Goal: Find specific fact: Find specific fact

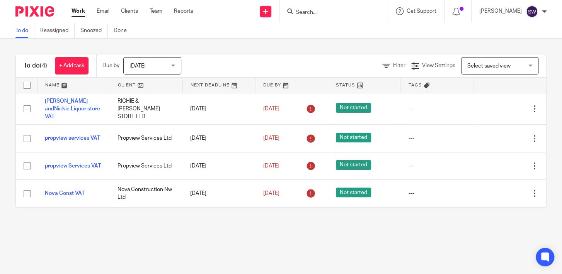
click at [320, 13] on input "Search" at bounding box center [330, 12] width 70 height 7
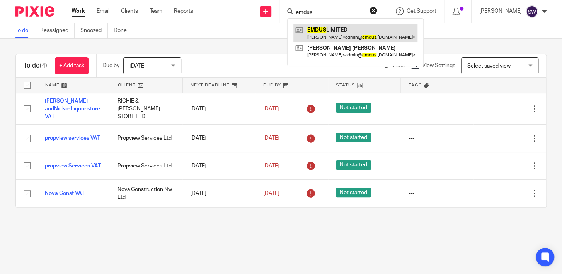
type input "emdus"
click at [335, 31] on link at bounding box center [355, 33] width 124 height 18
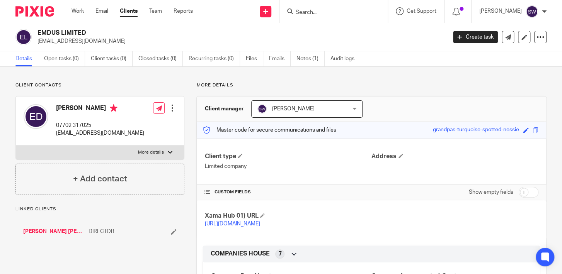
scroll to position [187, 0]
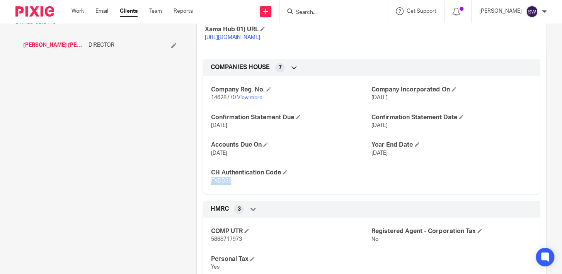
click at [204, 190] on div "Company Reg. No. 14628770 View more Company Incorporated On [DATE] Confirmation…" at bounding box center [371, 132] width 338 height 125
drag, startPoint x: 234, startPoint y: 105, endPoint x: 199, endPoint y: 105, distance: 34.4
click at [202, 105] on div "COMPANIES HOUSE 7 Company Reg. No. 14628770 View more Company Incorporated On […" at bounding box center [371, 127] width 338 height 136
copy span "14628770"
click at [12, 130] on div "Client contacts [PERSON_NAME] 07702 317025 [EMAIL_ADDRESS][DOMAIN_NAME] Edit co…" at bounding box center [93, 251] width 181 height 710
